Goal: Task Accomplishment & Management: Manage account settings

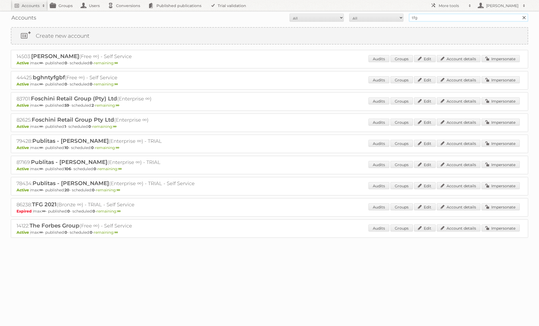
click at [419, 19] on input "tfg" at bounding box center [468, 18] width 119 height 8
type input "irfan publitas"
click at [520, 14] on input "Search" at bounding box center [524, 18] width 8 height 8
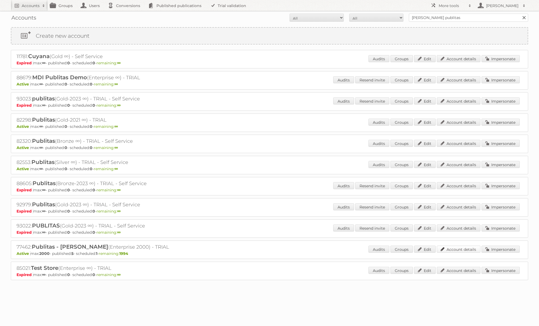
click at [468, 249] on link "Account details" at bounding box center [459, 249] width 44 height 7
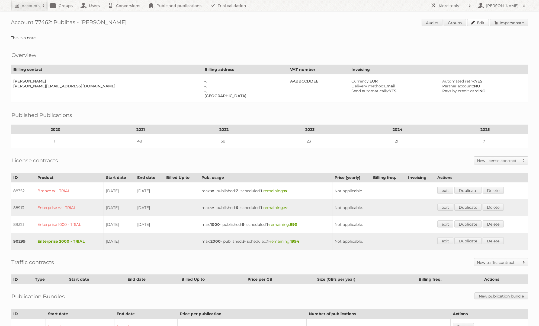
click at [472, 24] on link "Edit" at bounding box center [479, 22] width 22 height 7
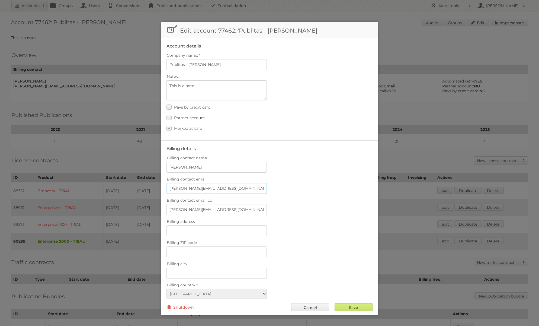
drag, startPoint x: 245, startPoint y: 188, endPoint x: -21, endPoint y: 171, distance: 266.8
click at [0, 171] on html "Accounts Search Advanced Search Create new account Groups Users Conversions Pub…" at bounding box center [269, 163] width 539 height 326
click at [358, 307] on input "Save" at bounding box center [354, 307] width 38 height 8
type input "..."
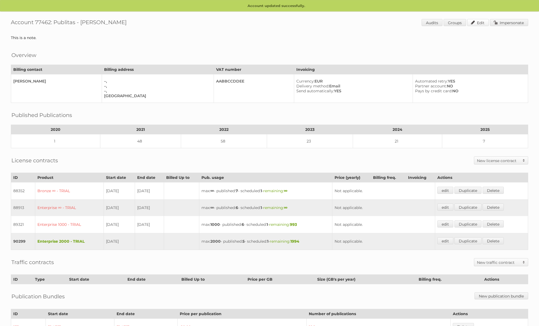
click at [477, 23] on link "Edit" at bounding box center [479, 22] width 22 height 7
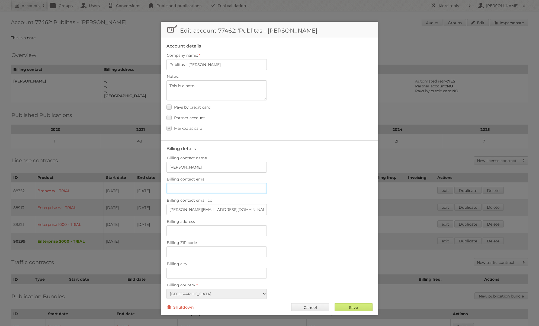
click at [209, 188] on input "Billing contact email" at bounding box center [217, 188] width 100 height 11
click at [308, 183] on div "Billing contact email" at bounding box center [270, 184] width 206 height 18
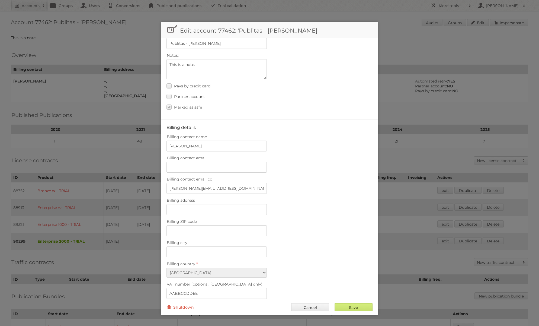
scroll to position [23, 0]
click at [203, 183] on input "irfan@publitas.com,test.email@publitas.com,another.example@publitas.com" at bounding box center [217, 186] width 100 height 11
click at [358, 310] on input "Save" at bounding box center [354, 307] width 38 height 8
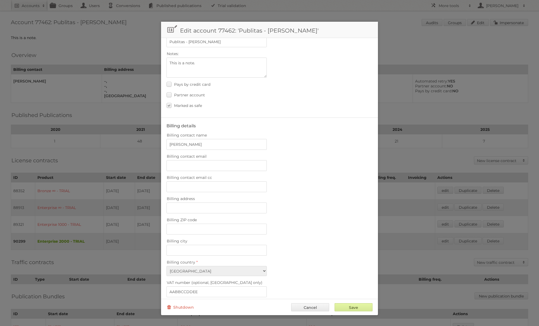
type input "..."
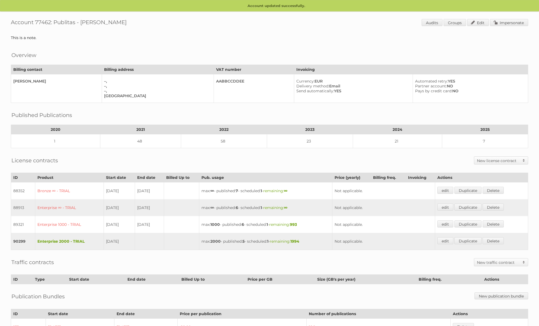
click at [318, 4] on p "Account updated successfully." at bounding box center [269, 5] width 539 height 11
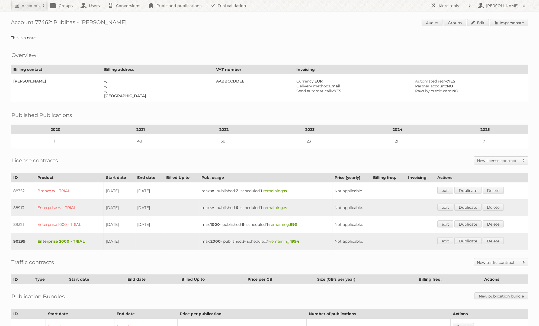
click at [334, 17] on div "Account updated successfully. Account 77462: Publitas - Irfan Nurkanovic Audits…" at bounding box center [269, 198] width 539 height 397
click at [28, 4] on h2 "Accounts" at bounding box center [31, 5] width 18 height 5
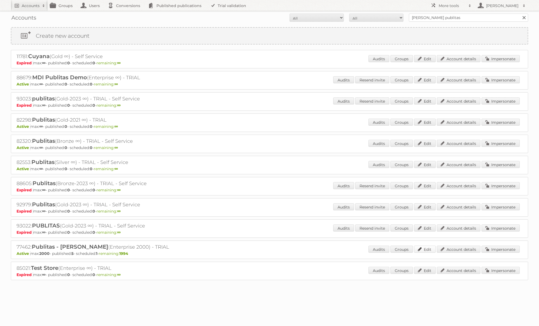
click at [432, 250] on link "Edit" at bounding box center [425, 249] width 22 height 7
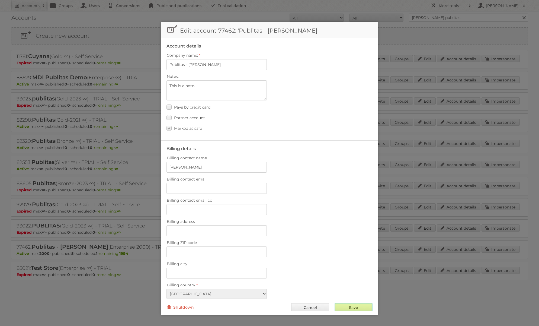
click at [357, 306] on input "Save" at bounding box center [354, 307] width 38 height 8
type input "..."
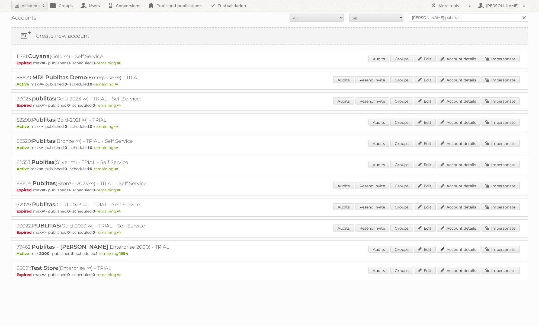
click at [443, 248] on link "Account details" at bounding box center [459, 249] width 44 height 7
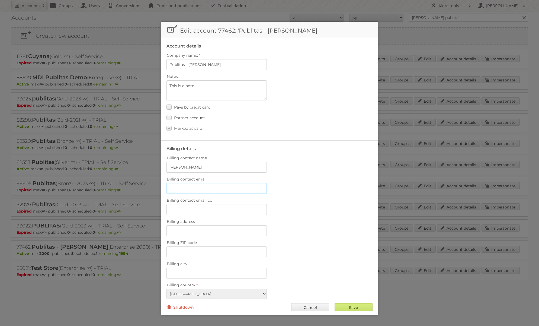
click at [216, 188] on input "Billing contact email" at bounding box center [217, 188] width 100 height 11
type input "-"
click at [288, 192] on fieldset "Billing details Billing contact name [PERSON_NAME] Billing contact email Billin…" at bounding box center [269, 275] width 217 height 271
click at [171, 116] on label "Partner account" at bounding box center [186, 118] width 39 height 8
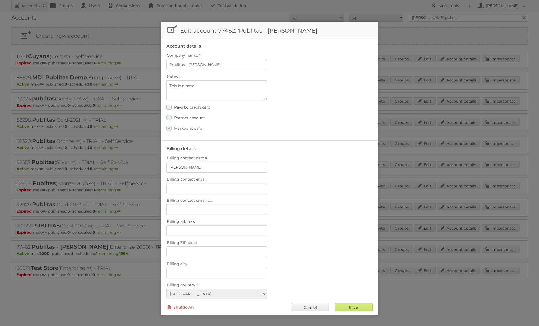
click at [0, 0] on input "Partner account" at bounding box center [0, 0] width 0 height 0
click at [171, 116] on label "Partner account" at bounding box center [186, 118] width 39 height 8
click at [0, 0] on input "Partner account" at bounding box center [0, 0] width 0 height 0
click at [318, 309] on link "Cancel" at bounding box center [310, 307] width 38 height 8
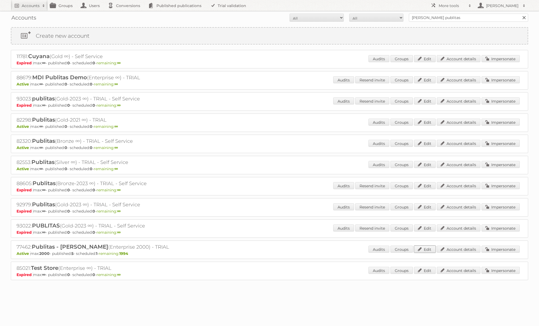
click at [423, 249] on link "Edit" at bounding box center [425, 249] width 22 height 7
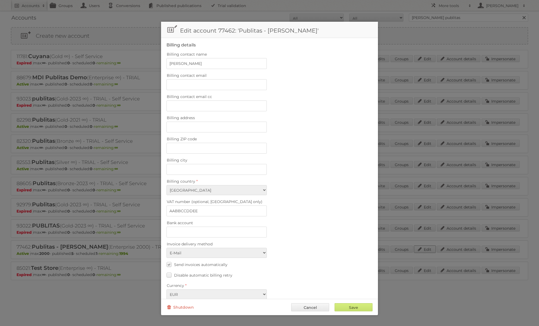
scroll to position [106, 0]
click at [321, 305] on link "Cancel" at bounding box center [310, 307] width 38 height 8
